Goal: Transaction & Acquisition: Purchase product/service

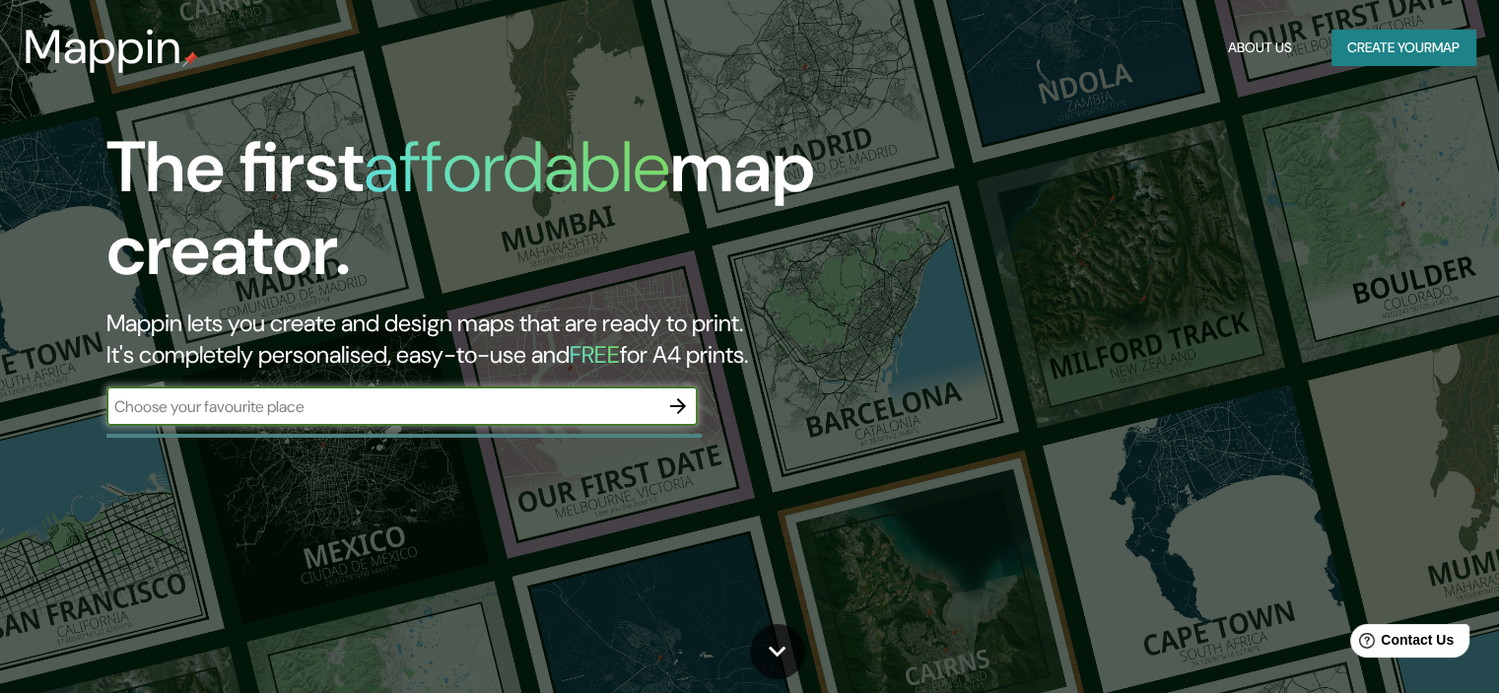
click at [461, 417] on input "text" at bounding box center [382, 406] width 552 height 23
type input "torreon [GEOGRAPHIC_DATA]"
click at [683, 401] on icon "button" at bounding box center [678, 406] width 24 height 24
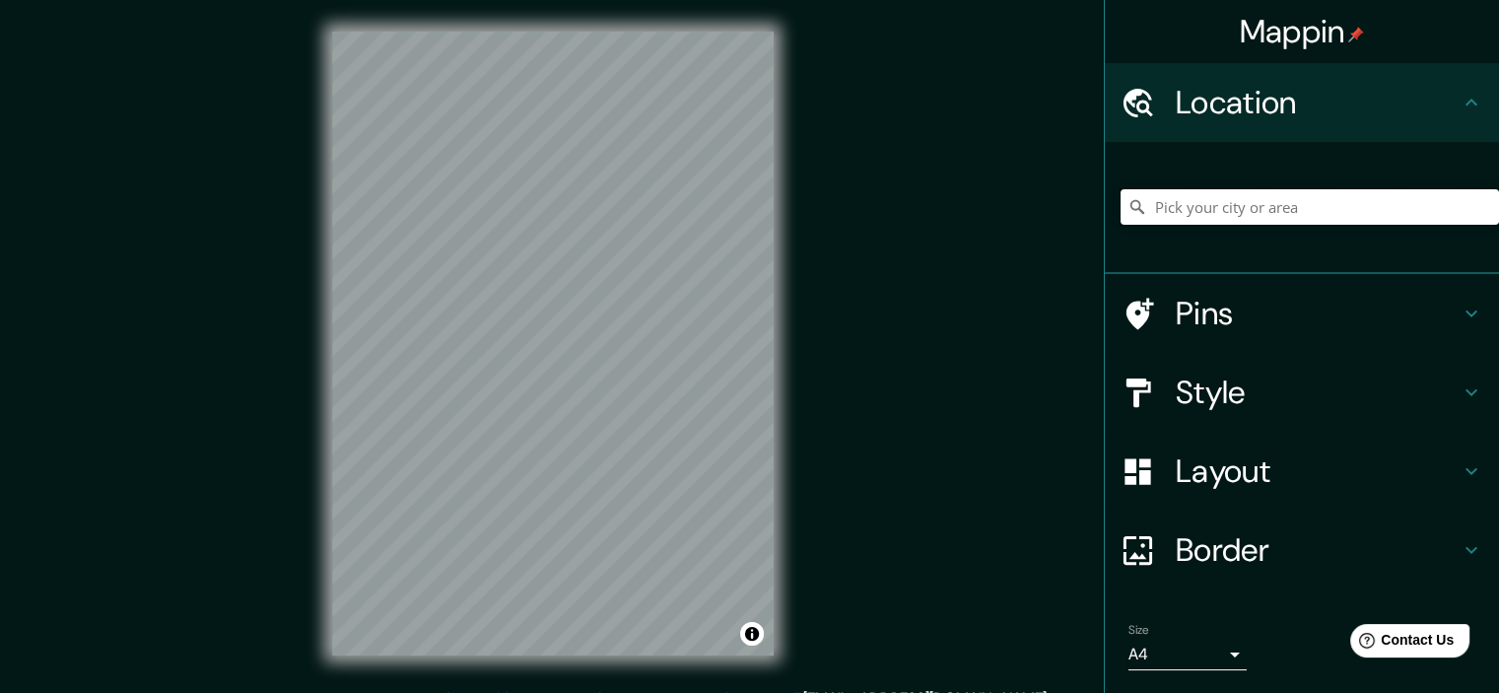
click at [1223, 207] on input "Pick your city or area" at bounding box center [1310, 206] width 378 height 35
paste input "[GEOGRAPHIC_DATA]"
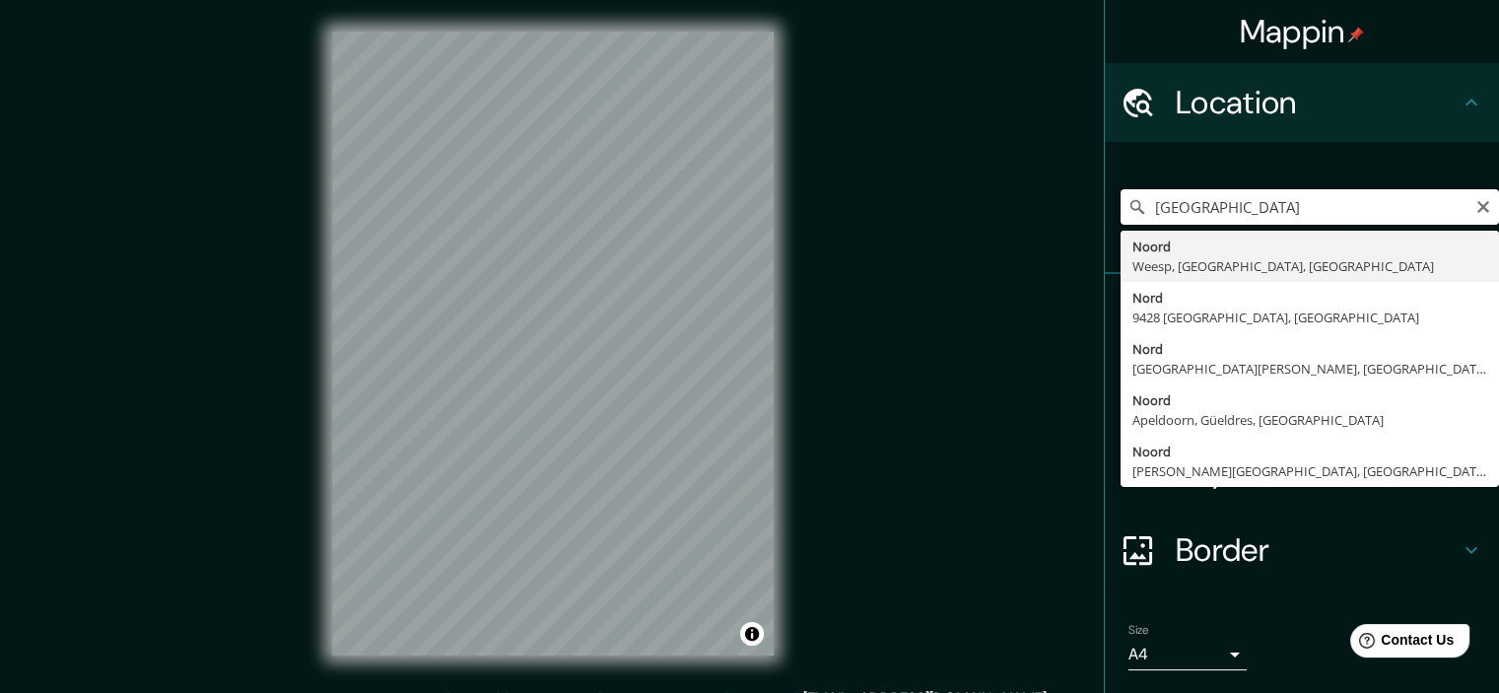
click at [1338, 205] on input "[GEOGRAPHIC_DATA]" at bounding box center [1310, 206] width 378 height 35
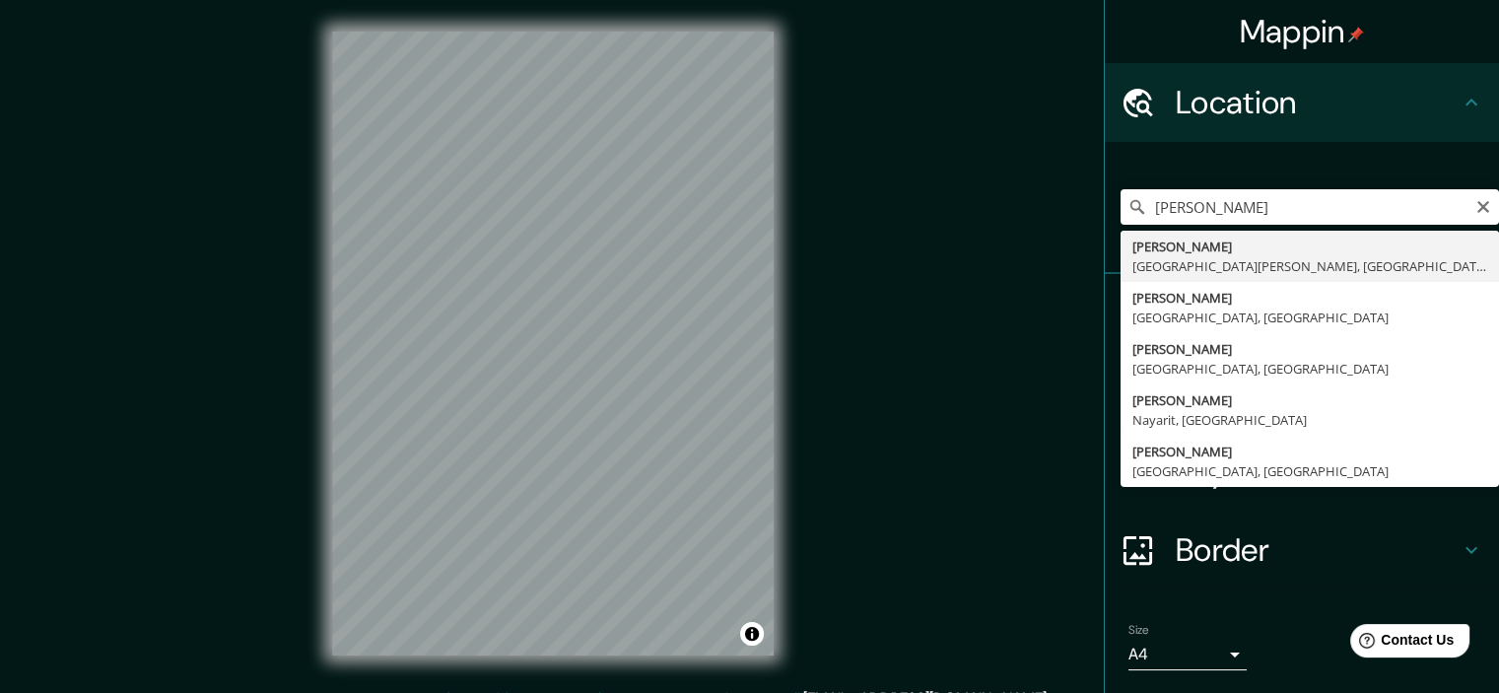
type input "[PERSON_NAME][GEOGRAPHIC_DATA], [GEOGRAPHIC_DATA][PERSON_NAME], [GEOGRAPHIC_DAT…"
